Goal: Register for event/course

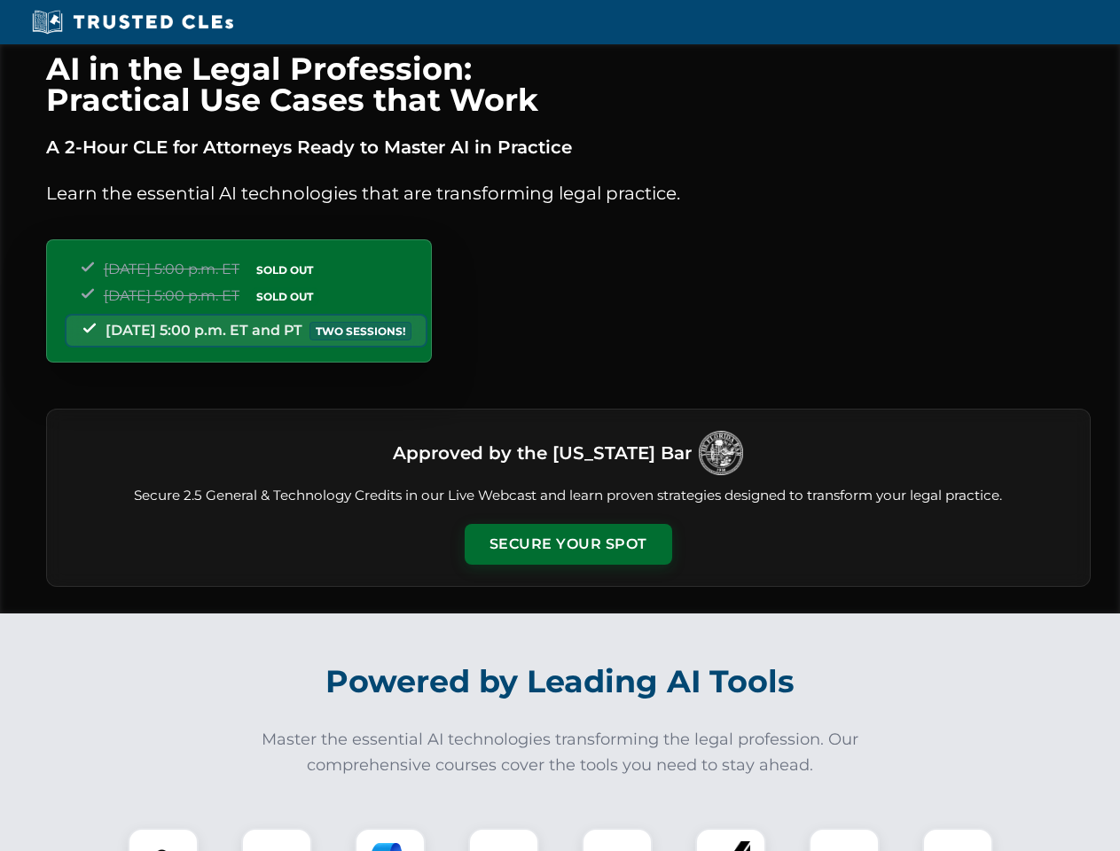
click at [568, 545] on button "Secure Your Spot" at bounding box center [569, 544] width 208 height 41
click at [163, 840] on img at bounding box center [162, 863] width 51 height 51
